Goal: Transaction & Acquisition: Purchase product/service

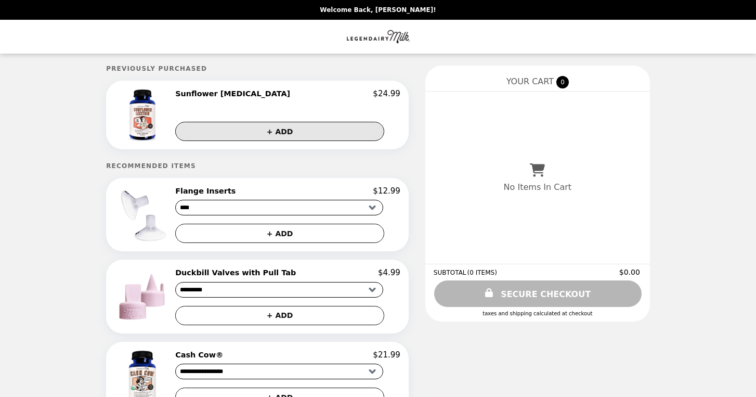
click at [293, 125] on button "+ ADD" at bounding box center [279, 131] width 209 height 19
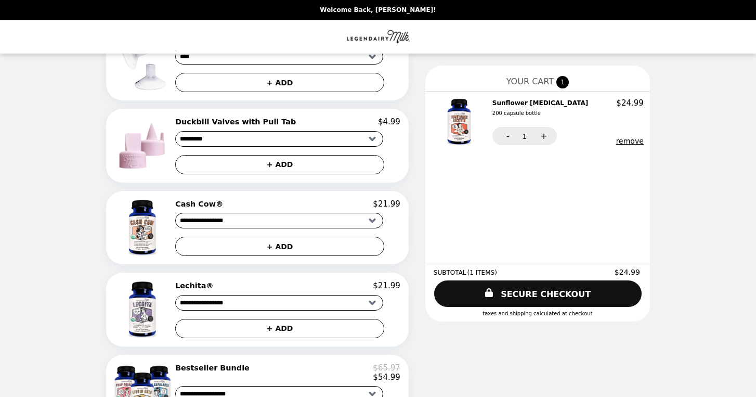
scroll to position [175, 0]
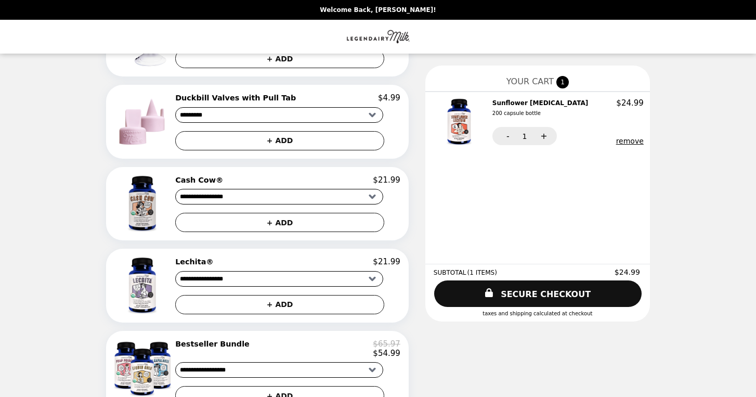
click at [163, 210] on img at bounding box center [143, 203] width 59 height 57
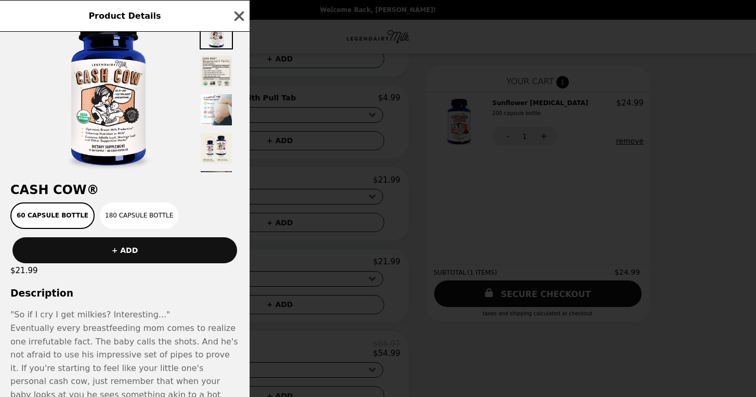
scroll to position [32, 0]
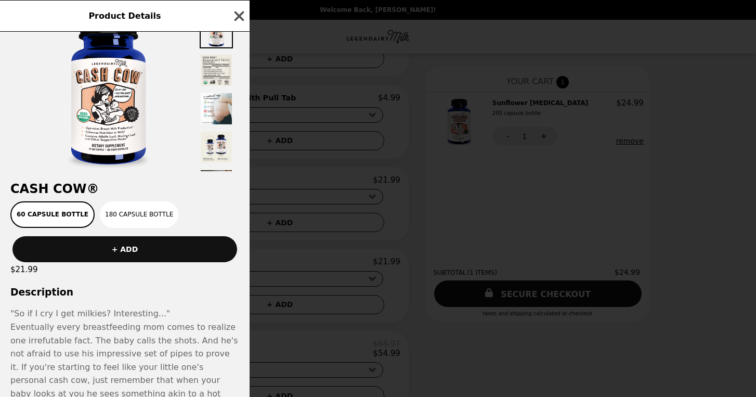
click at [240, 14] on icon "button" at bounding box center [239, 16] width 10 height 10
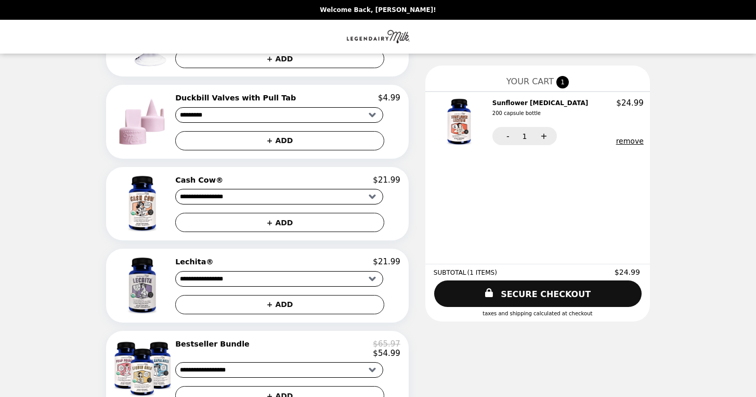
click at [154, 286] on img at bounding box center [143, 285] width 59 height 57
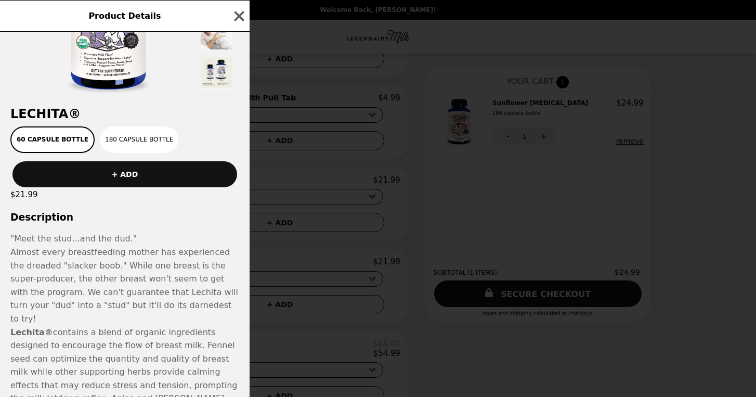
scroll to position [115, 0]
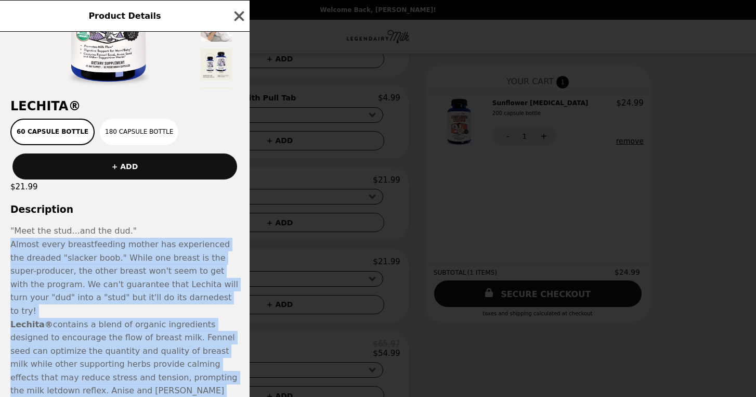
drag, startPoint x: 218, startPoint y: 372, endPoint x: 206, endPoint y: 227, distance: 144.9
click at [206, 227] on p ""Meet the stud...and the dud."" at bounding box center [124, 231] width 229 height 14
drag, startPoint x: 206, startPoint y: 211, endPoint x: 242, endPoint y: 381, distance: 174.2
click at [242, 381] on div "Lechita® 60 capsule bottle 180 capsule bottle + ADD $21.99 Description "Meet th…" at bounding box center [124, 214] width 249 height 365
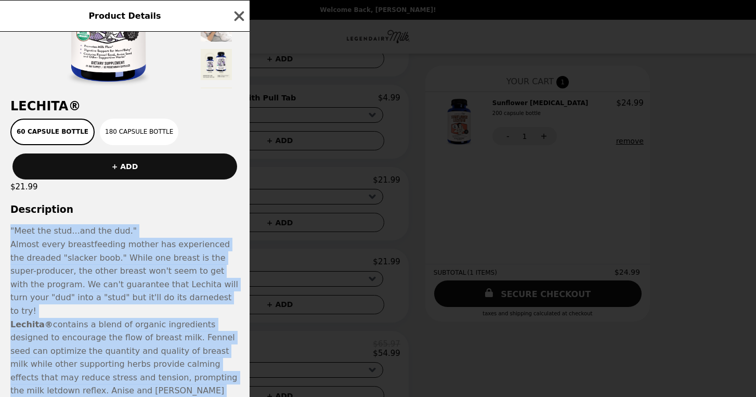
drag, startPoint x: 232, startPoint y: 389, endPoint x: 218, endPoint y: 211, distance: 178.2
click at [219, 211] on div "Lechita® 60 capsule bottle 180 capsule bottle + ADD $21.99 Description "Meet th…" at bounding box center [124, 214] width 249 height 365
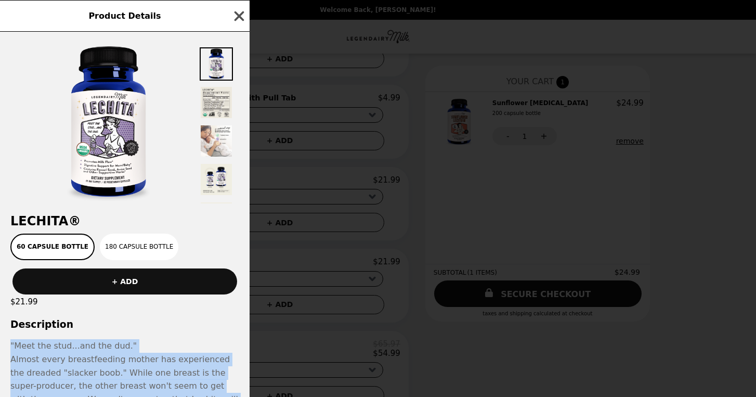
scroll to position [0, 0]
click at [238, 15] on icon "button" at bounding box center [239, 16] width 10 height 10
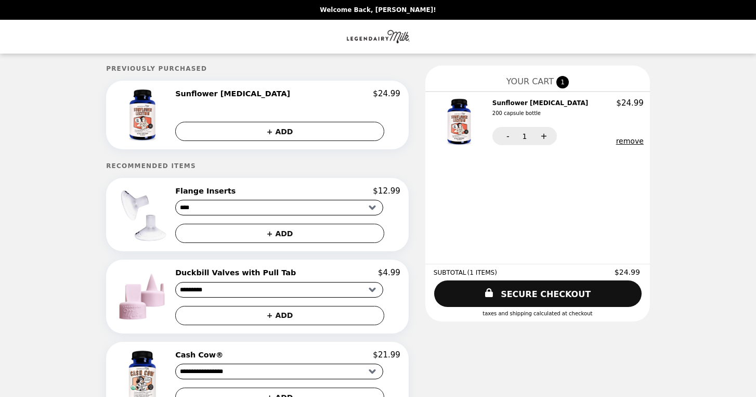
click at [384, 43] on img "Main" at bounding box center [378, 36] width 64 height 21
